Goal: Task Accomplishment & Management: Complete application form

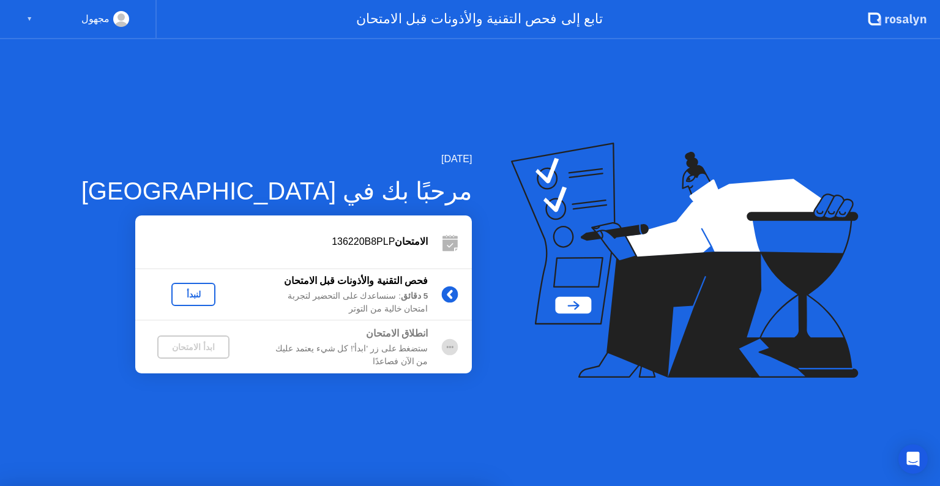
click at [542, 485] on div at bounding box center [470, 486] width 940 height 0
click at [176, 297] on div "لنبدأ" at bounding box center [193, 295] width 34 height 10
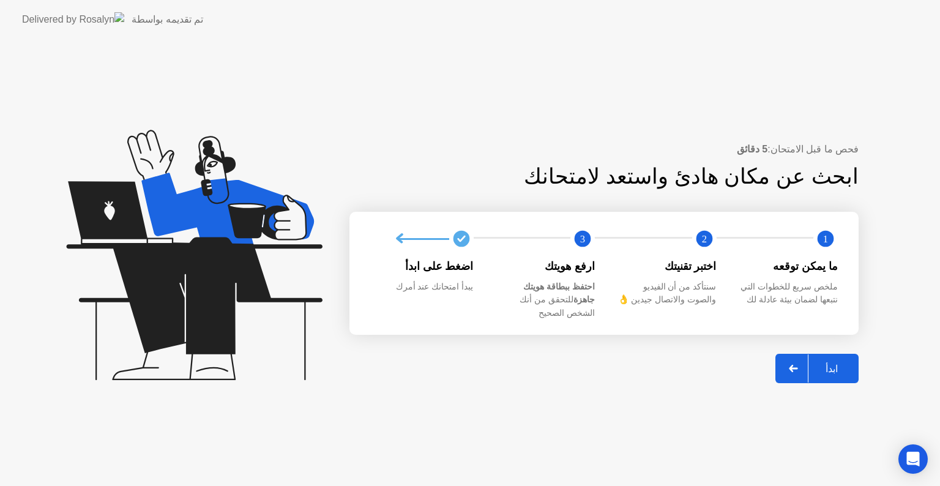
click at [845, 363] on div "ابدأ" at bounding box center [832, 369] width 47 height 12
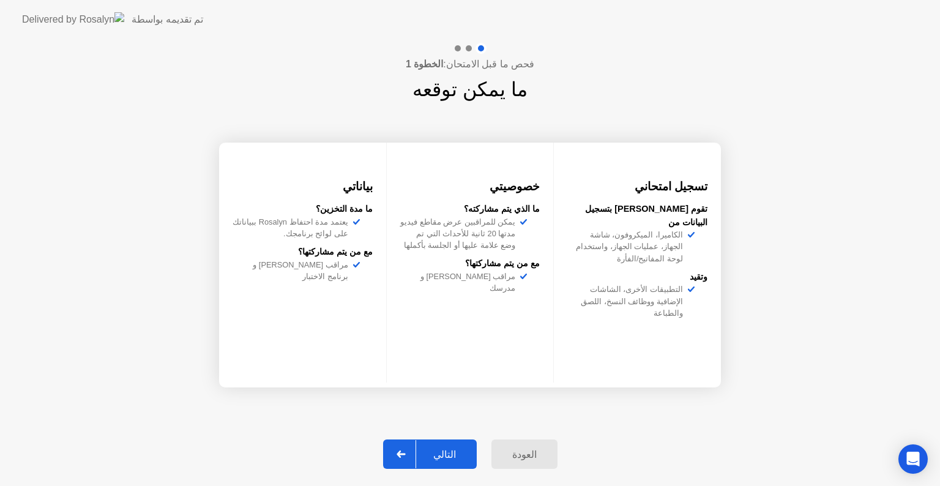
click at [405, 460] on div at bounding box center [401, 454] width 29 height 28
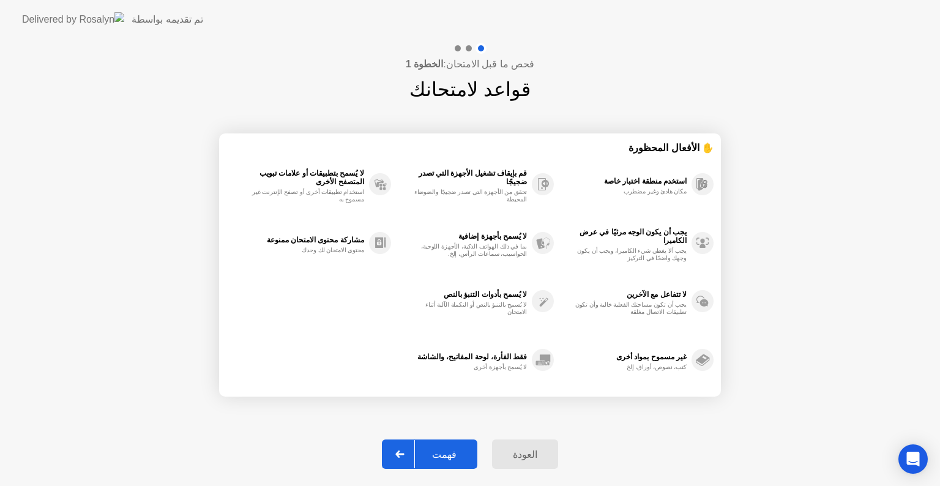
click at [453, 451] on div "فهمت" at bounding box center [444, 455] width 59 height 12
select select "**********"
select select "*******"
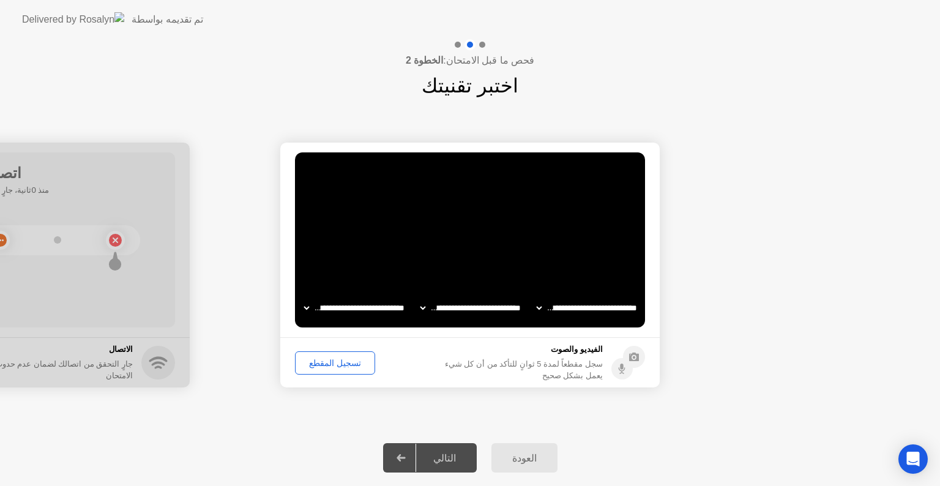
click at [331, 362] on div "تسجيل المقطع" at bounding box center [335, 363] width 72 height 10
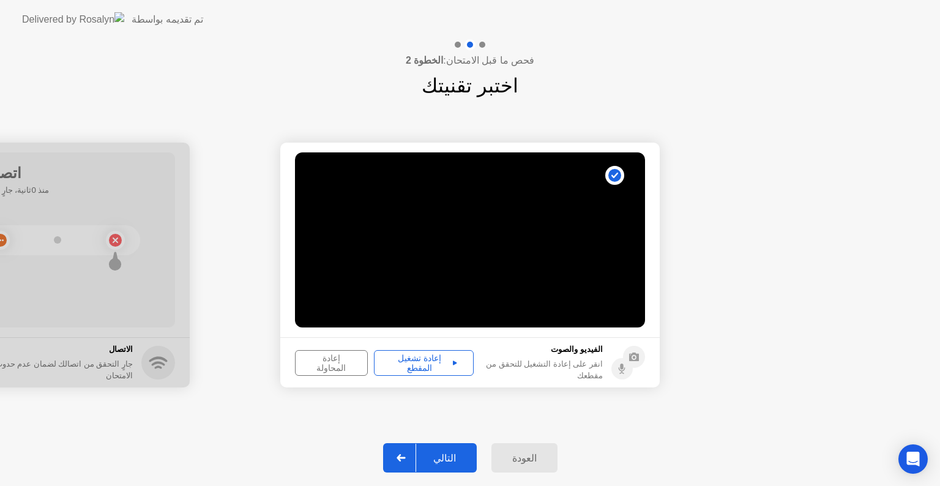
drag, startPoint x: 440, startPoint y: 452, endPoint x: 447, endPoint y: 465, distance: 14.3
click at [447, 464] on div "التالي" at bounding box center [444, 458] width 57 height 12
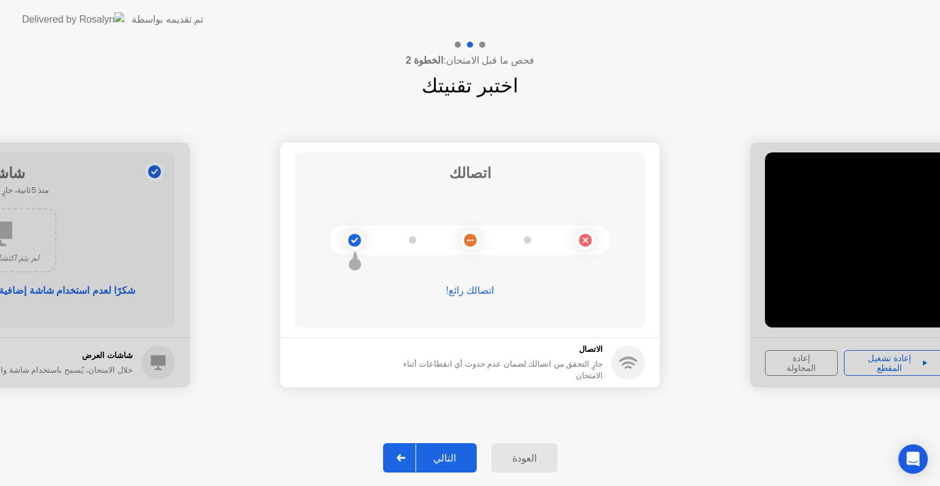
click at [431, 458] on div "التالي" at bounding box center [444, 458] width 57 height 12
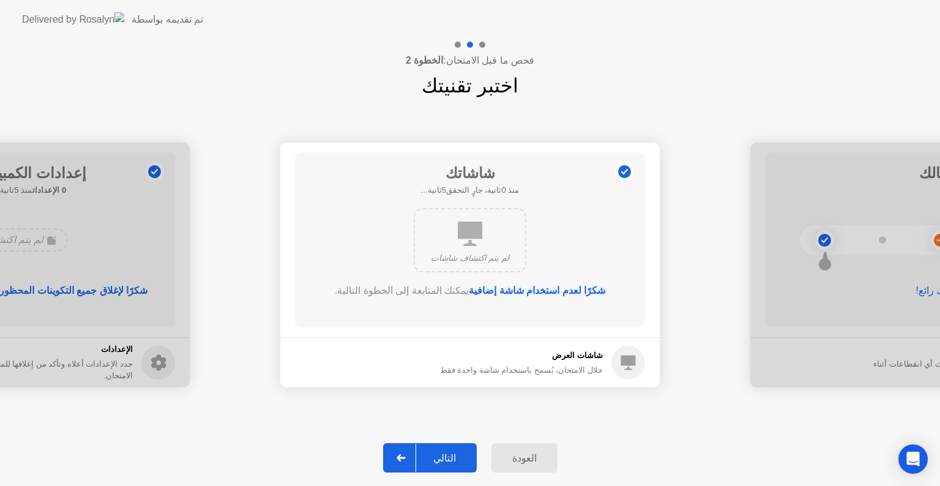
drag, startPoint x: 454, startPoint y: 465, endPoint x: 455, endPoint y: 472, distance: 7.0
click at [455, 473] on div "العودة التالي" at bounding box center [470, 458] width 940 height 56
click at [441, 456] on div "التالي" at bounding box center [444, 458] width 57 height 12
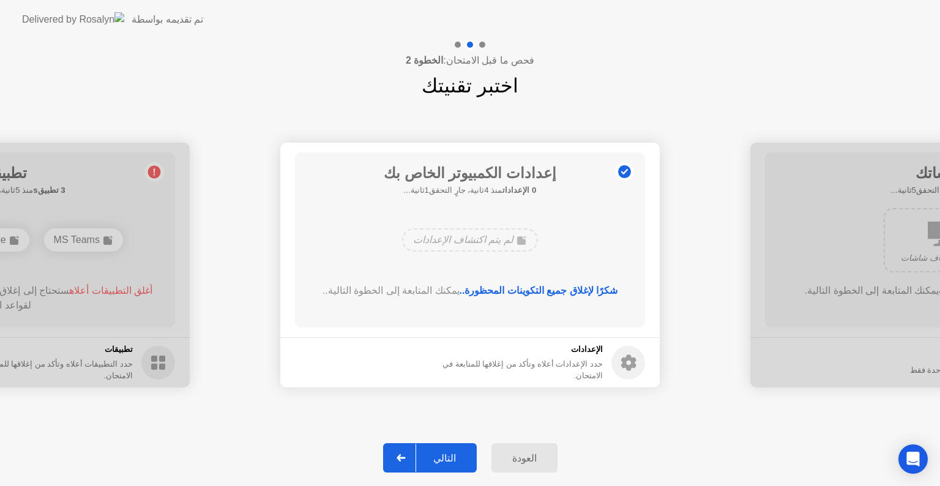
drag, startPoint x: 438, startPoint y: 457, endPoint x: 444, endPoint y: 462, distance: 7.8
click at [444, 462] on div "التالي" at bounding box center [444, 458] width 57 height 12
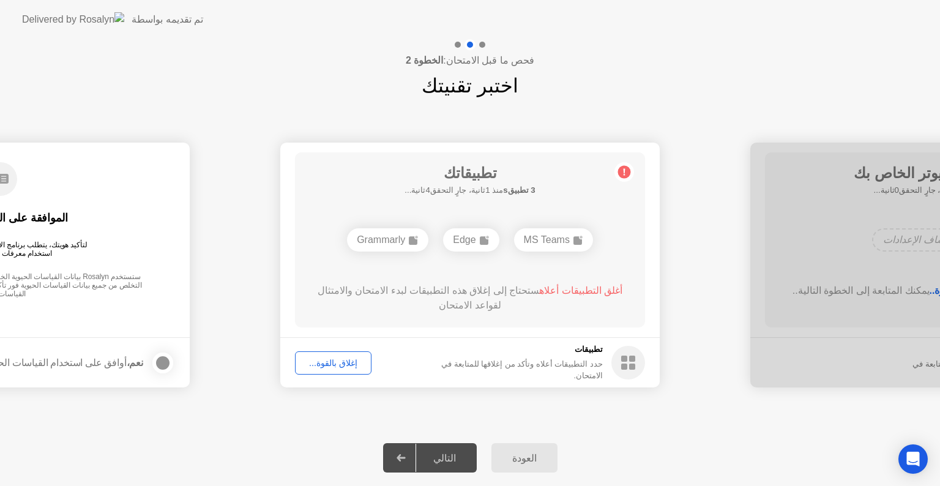
click at [329, 370] on button "إغلاق بالقوة..." at bounding box center [333, 362] width 77 height 23
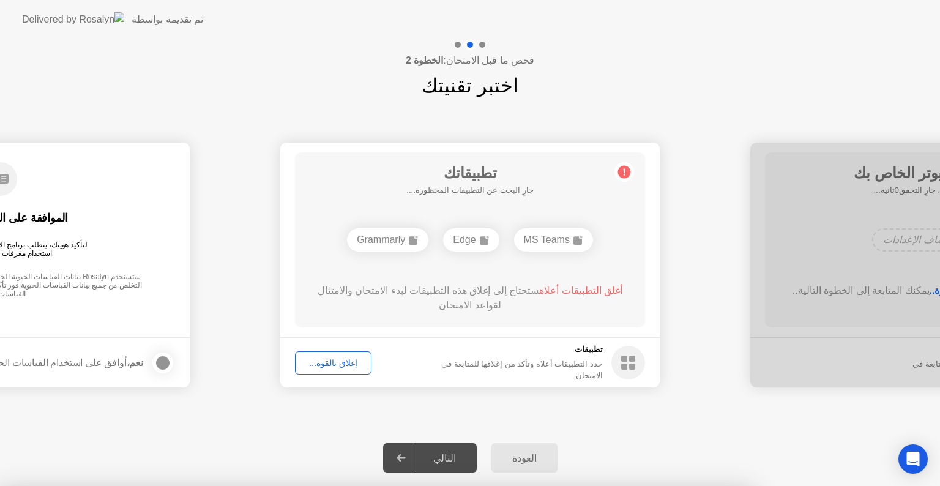
drag, startPoint x: 504, startPoint y: 305, endPoint x: 511, endPoint y: 311, distance: 9.1
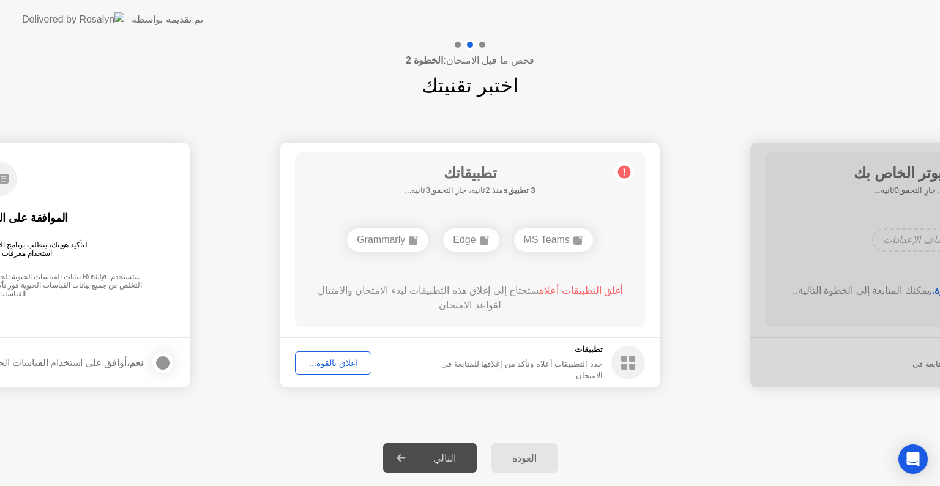
click at [328, 359] on div "إغلاق بالقوة..." at bounding box center [333, 363] width 68 height 10
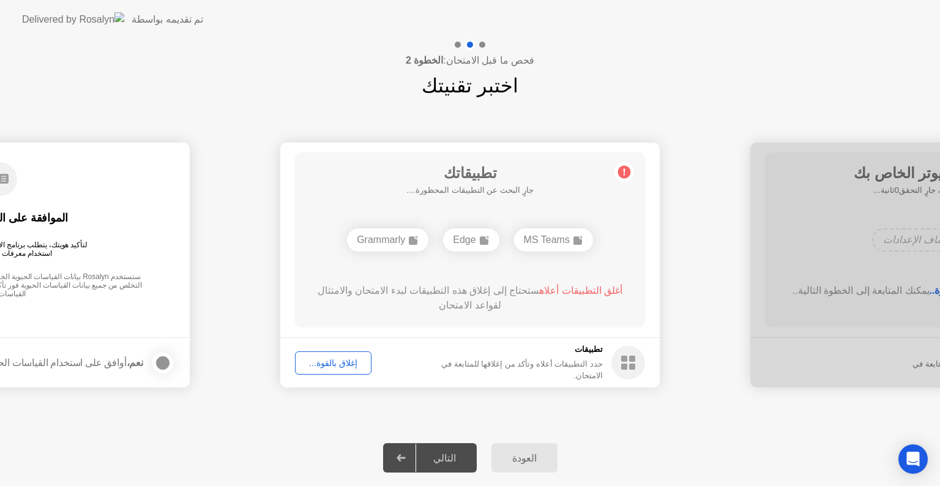
drag, startPoint x: 345, startPoint y: 362, endPoint x: 364, endPoint y: 369, distance: 20.1
click at [364, 369] on footer "تطبيقات حدد التطبيقات أعلاه وتأكد من إغلاقها للمتابعة في الامتحان. إغلاق بالقوة…" at bounding box center [469, 362] width 379 height 50
click at [348, 362] on div "إغلاق بالقوة..." at bounding box center [333, 363] width 68 height 10
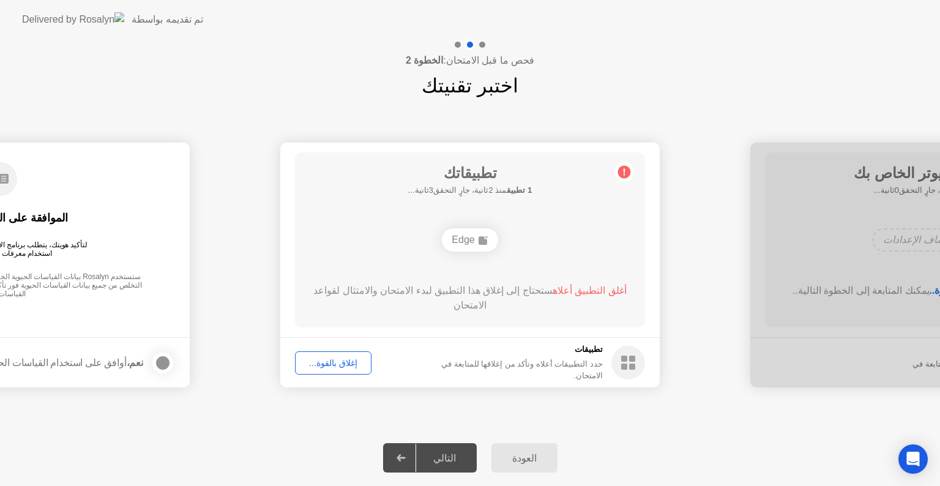
click at [323, 358] on div "إغلاق بالقوة..." at bounding box center [333, 363] width 68 height 10
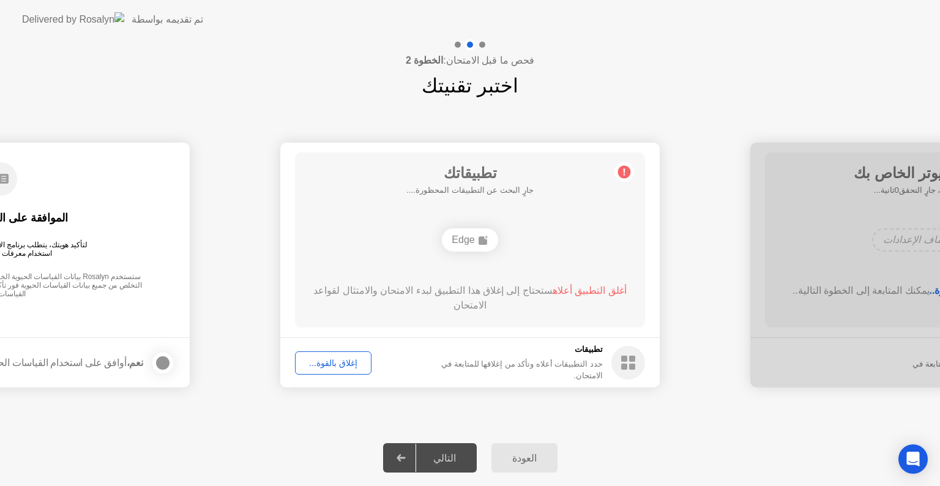
click at [321, 367] on div "إغلاق بالقوة..." at bounding box center [333, 363] width 68 height 10
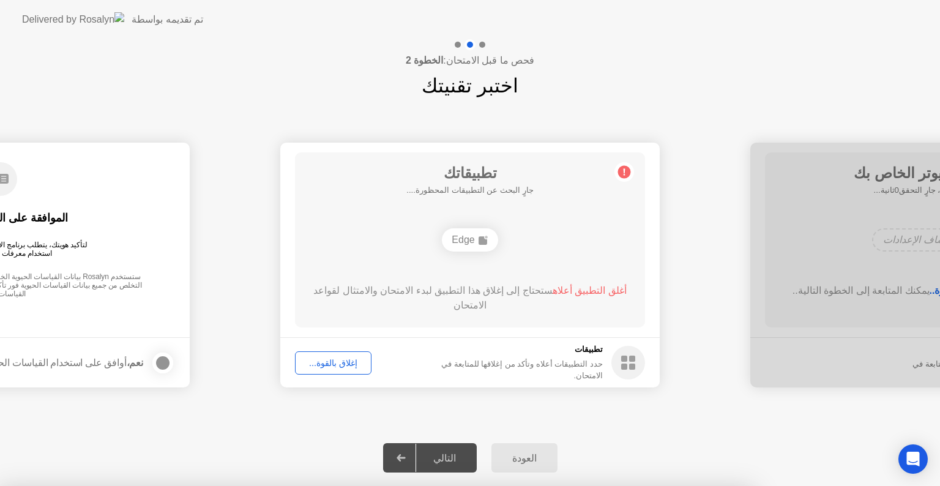
drag, startPoint x: 514, startPoint y: 320, endPoint x: 514, endPoint y: 334, distance: 14.1
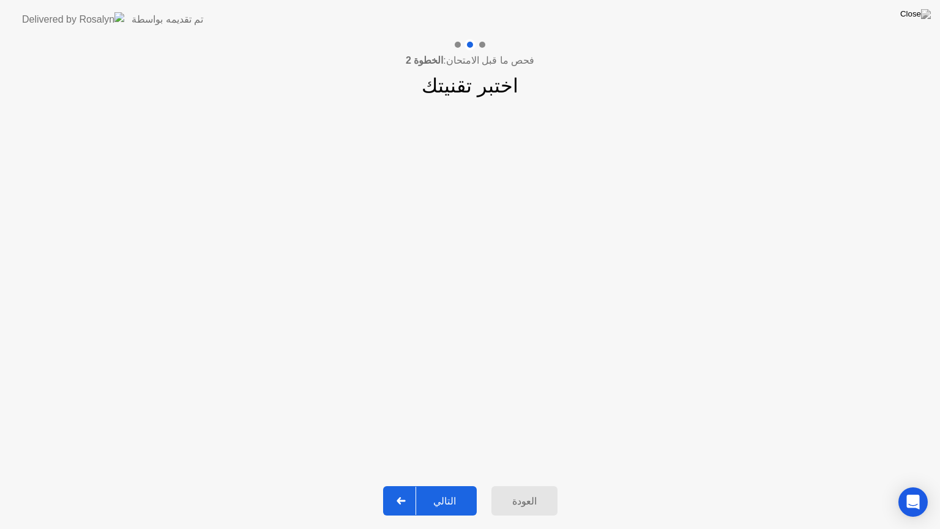
click at [441, 485] on button "التالي" at bounding box center [430, 500] width 94 height 29
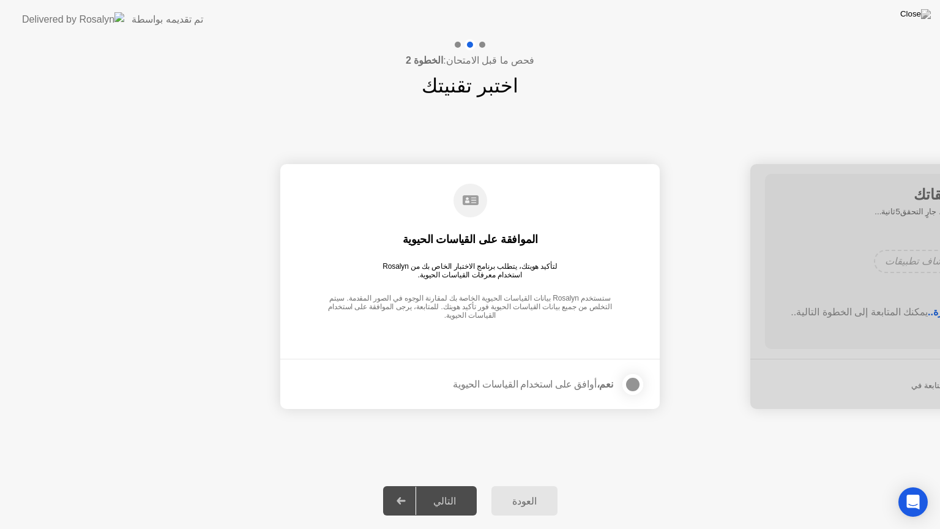
click at [630, 382] on div at bounding box center [633, 384] width 15 height 15
click at [456, 485] on div "التالي" at bounding box center [444, 501] width 57 height 12
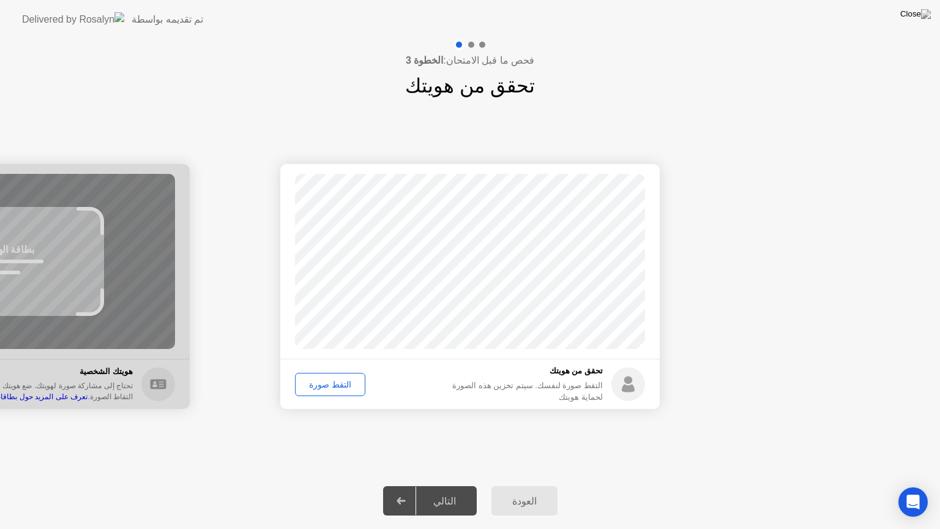
click at [329, 382] on div "التقط صورة" at bounding box center [330, 384] width 62 height 10
drag, startPoint x: 443, startPoint y: 502, endPoint x: 435, endPoint y: 499, distance: 8.9
click at [438, 485] on div "التالي" at bounding box center [444, 501] width 57 height 12
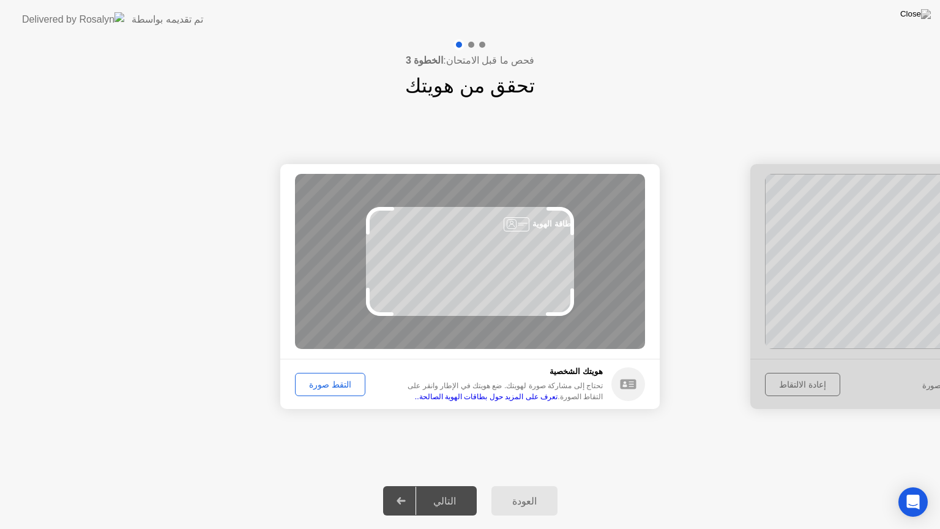
click at [337, 384] on div "التقط صورة" at bounding box center [330, 384] width 62 height 10
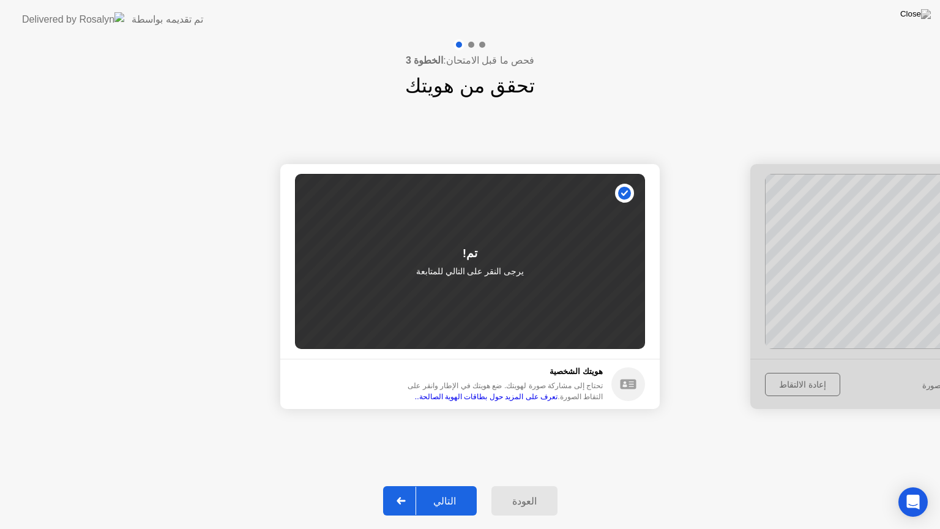
click at [436, 485] on div "التالي" at bounding box center [444, 501] width 57 height 12
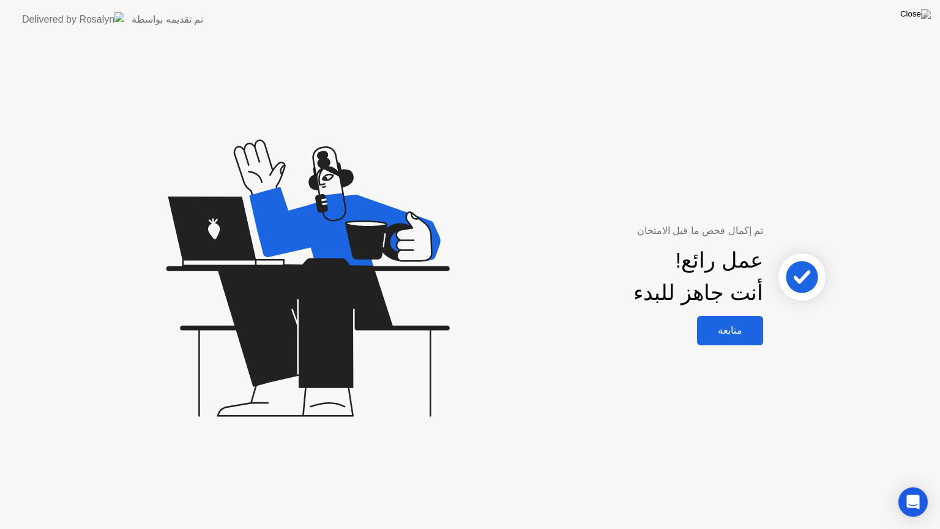
click at [740, 329] on div "متابعة" at bounding box center [730, 330] width 59 height 12
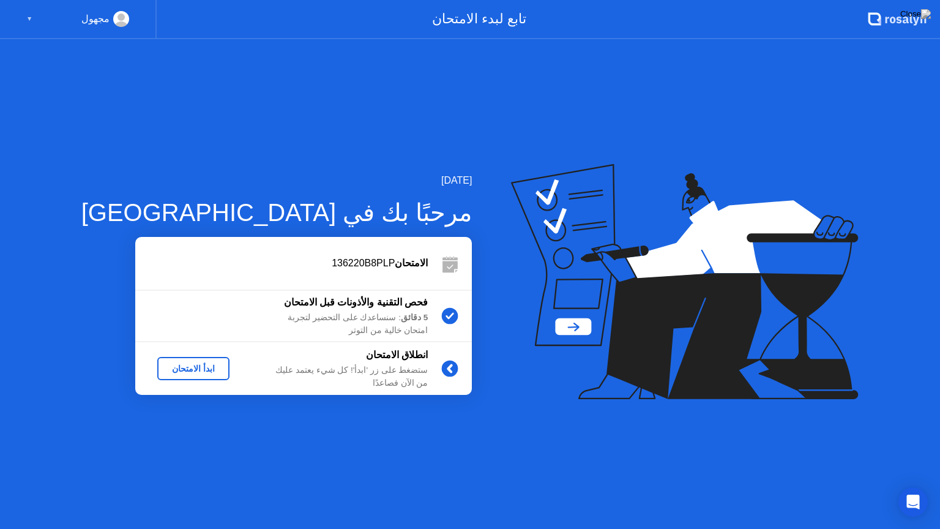
click at [170, 364] on div "ابدأ الامتحان" at bounding box center [193, 369] width 62 height 10
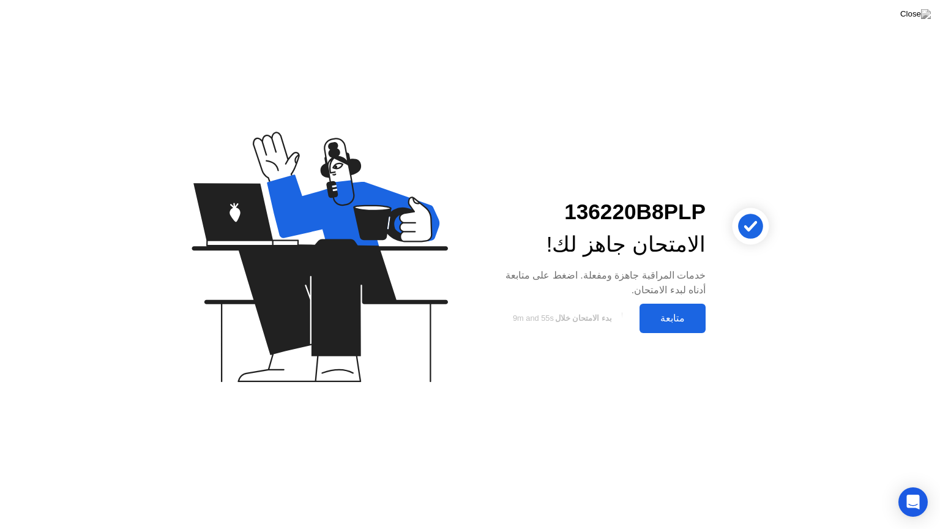
drag, startPoint x: 673, startPoint y: 315, endPoint x: 667, endPoint y: 318, distance: 7.2
click at [670, 317] on div "متابعة" at bounding box center [672, 318] width 59 height 12
